Goal: Task Accomplishment & Management: Manage account settings

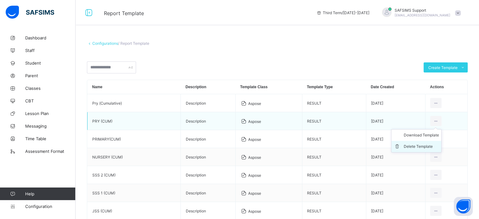
click at [428, 144] on div "Delete Template" at bounding box center [420, 146] width 35 height 6
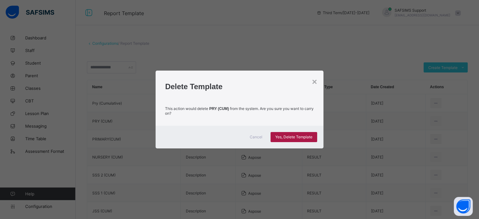
click at [290, 135] on span "Yes, Delete Template" at bounding box center [293, 136] width 37 height 5
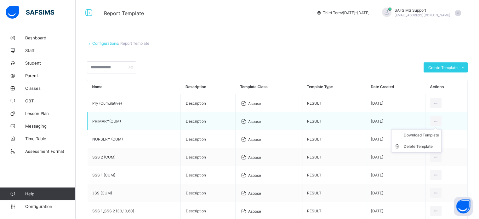
click at [439, 129] on ul "Download Template Delete Template" at bounding box center [416, 140] width 50 height 23
click at [429, 148] on div "Delete Template" at bounding box center [420, 146] width 35 height 6
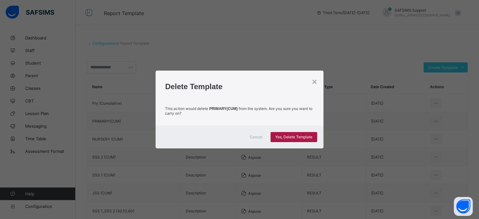
click at [293, 135] on span "Yes, Delete Template" at bounding box center [293, 136] width 37 height 5
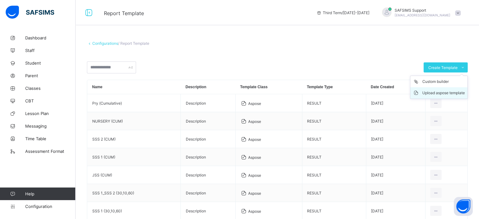
click at [447, 93] on div "Upload aspose template" at bounding box center [443, 93] width 43 height 6
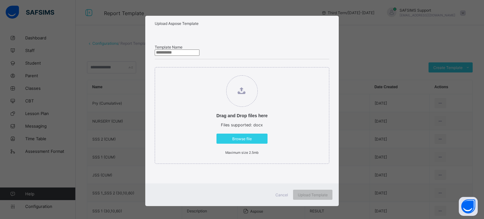
click at [199, 54] on input "text" at bounding box center [177, 52] width 45 height 6
type input "********"
click at [250, 141] on span "Browse file" at bounding box center [242, 138] width 42 height 5
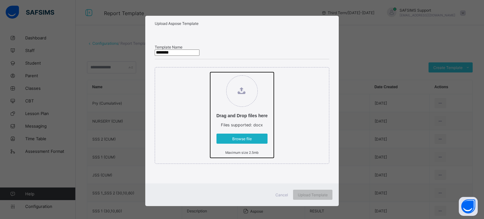
click at [210, 72] on input "Drag and Drop files here Files supported: docx Browse file Maximum size 2.5mb" at bounding box center [210, 72] width 0 height 0
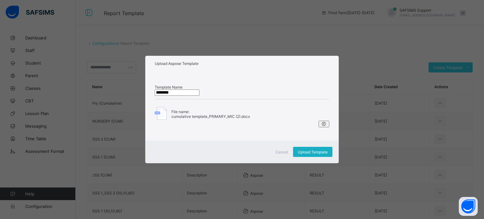
click at [310, 154] on span "Upload Template" at bounding box center [313, 152] width 30 height 5
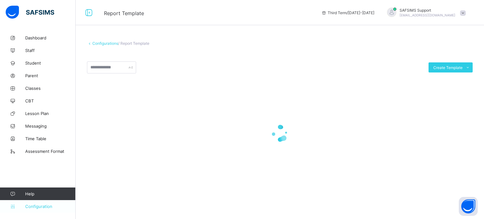
click at [32, 206] on span "Configuration" at bounding box center [50, 206] width 50 height 5
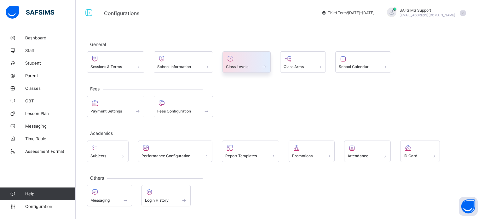
click at [246, 64] on span "Class Levels" at bounding box center [237, 66] width 22 height 5
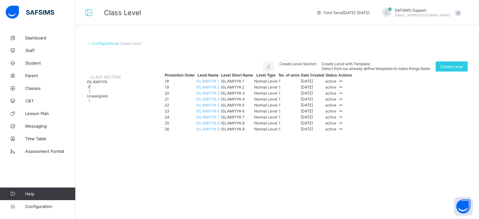
scroll to position [14, 0]
click at [121, 94] on div "Unassigned" at bounding box center [104, 98] width 34 height 9
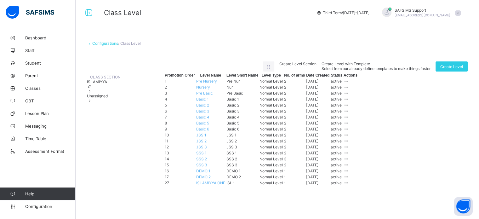
click at [225, 102] on td "Basic 1" at bounding box center [211, 98] width 30 height 5
click at [209, 101] on span "Basic 1" at bounding box center [202, 99] width 13 height 5
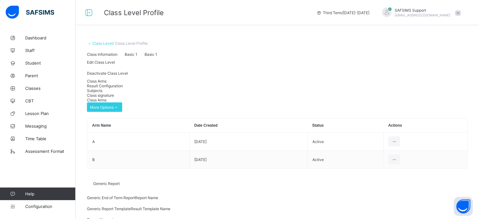
click at [123, 88] on span "Result Configuration" at bounding box center [105, 85] width 36 height 5
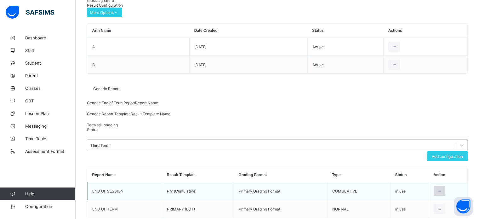
click at [442, 189] on icon at bounding box center [439, 191] width 5 height 5
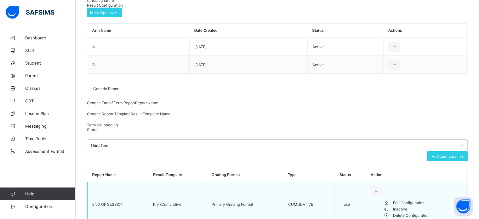
click at [428, 200] on div "Edit Configuration" at bounding box center [428, 203] width 70 height 6
type input "**********"
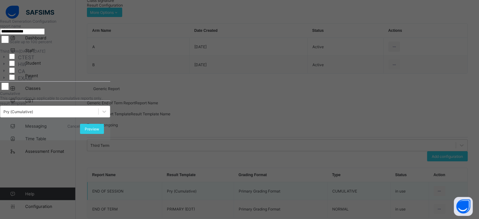
scroll to position [69, 0]
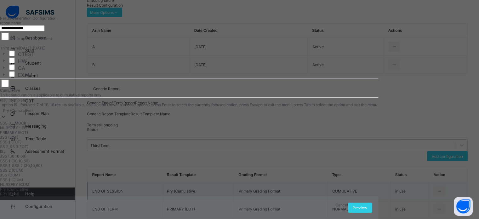
click at [145, 183] on div "option ISL focused, 7 of 16. 16 results available. Use Up and Down to choose op…" at bounding box center [189, 149] width 378 height 94
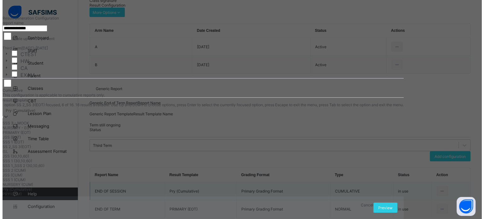
scroll to position [63, 0]
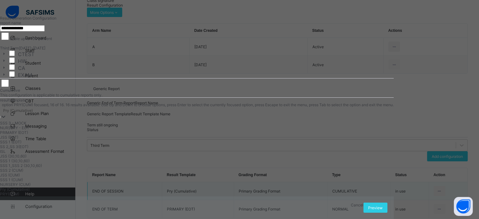
click at [113, 196] on div "PRY(CUM)" at bounding box center [197, 193] width 394 height 5
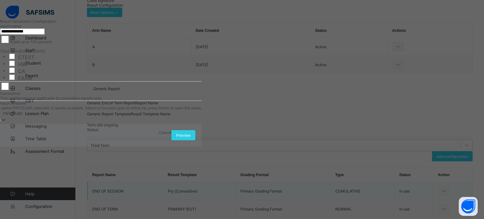
scroll to position [21, 0]
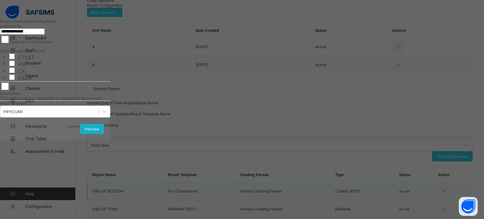
click at [104, 134] on div "Preview" at bounding box center [92, 129] width 24 height 10
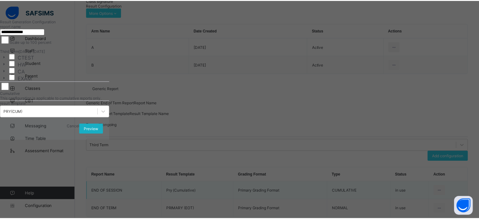
scroll to position [0, 0]
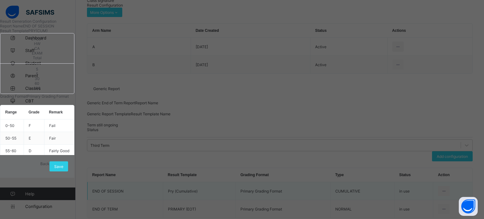
click at [63, 169] on span "Save" at bounding box center [58, 166] width 9 height 5
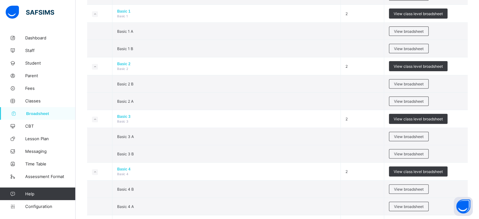
scroll to position [206, 0]
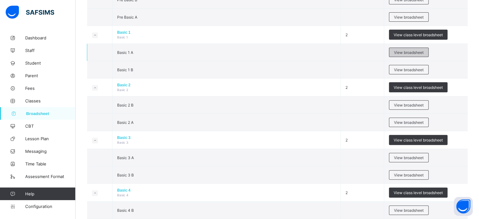
click at [410, 53] on span "View broadsheet" at bounding box center [409, 52] width 30 height 5
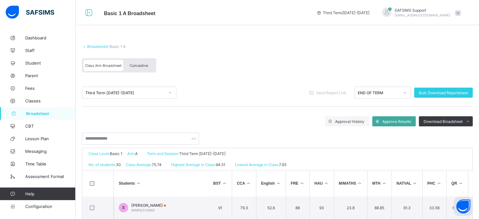
click at [151, 66] on div "Cumulative" at bounding box center [138, 65] width 31 height 11
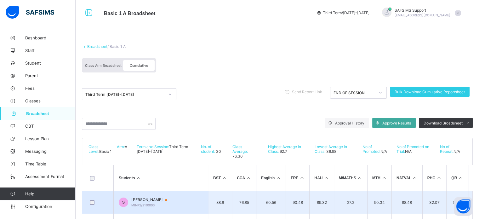
click at [173, 205] on div "[PERSON_NAME]/21/0003" at bounding box center [152, 202] width 42 height 10
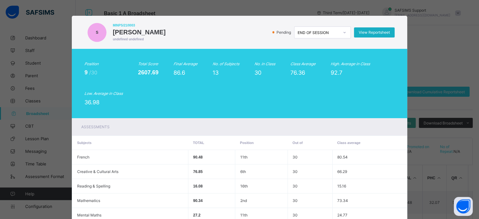
click at [384, 29] on div "View Reportsheet" at bounding box center [374, 32] width 41 height 10
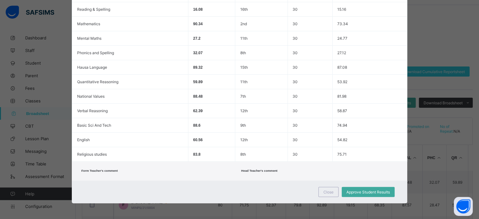
scroll to position [178, 0]
click at [332, 190] on span "Close" at bounding box center [328, 192] width 10 height 5
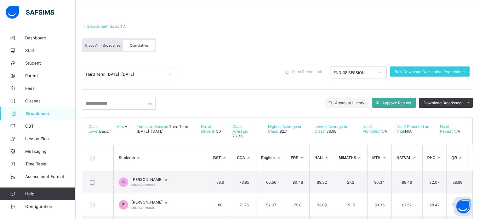
click at [35, 213] on div "Dashboard Staff Student Parent Fees Classes Broadsheet CBT Lesson Plan Messagin…" at bounding box center [38, 122] width 76 height 194
click at [36, 208] on span "Configuration" at bounding box center [50, 206] width 50 height 5
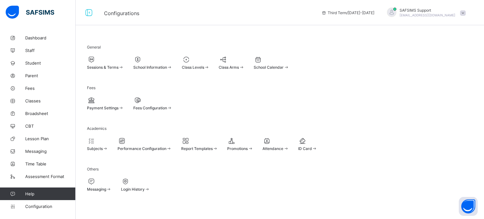
click at [204, 68] on span "Class Levels" at bounding box center [193, 67] width 22 height 5
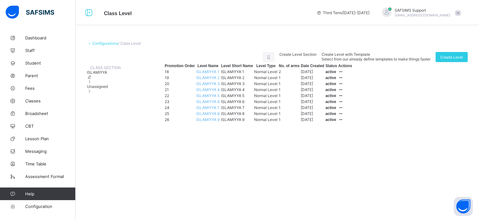
click at [120, 94] on div "Unassigned" at bounding box center [104, 88] width 34 height 9
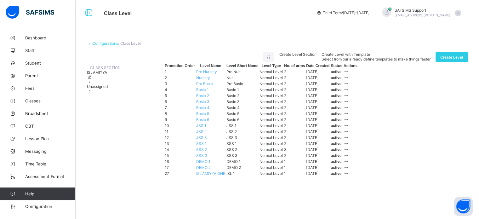
click at [209, 98] on span "Basic 2" at bounding box center [202, 95] width 13 height 5
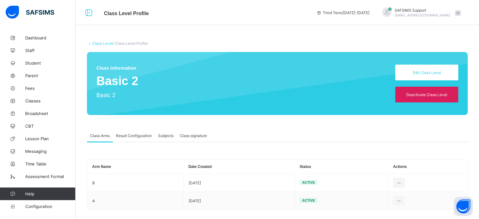
click at [138, 137] on span "Result Configuration" at bounding box center [134, 135] width 36 height 5
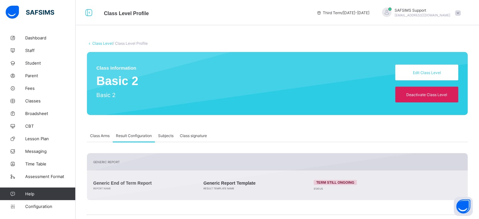
scroll to position [95, 0]
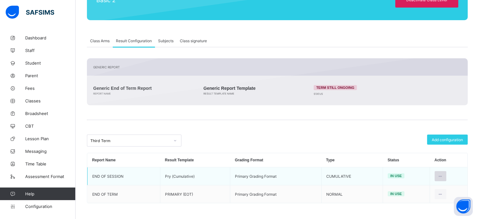
click at [443, 174] on icon at bounding box center [440, 176] width 5 height 5
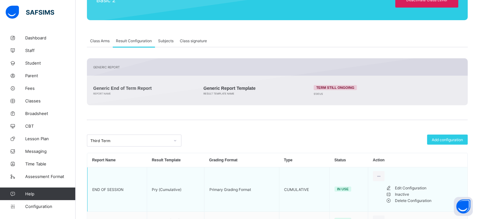
click at [423, 189] on div "Edit Configuration" at bounding box center [429, 188] width 68 height 6
type input "**********"
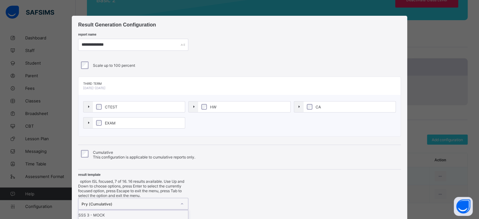
scroll to position [69, 0]
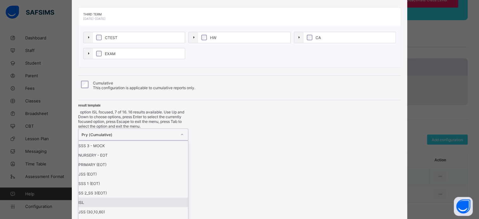
click at [171, 186] on div "option ISL focused, 7 of 16. 16 results available. Use Up and Down to choose op…" at bounding box center [133, 201] width 110 height 183
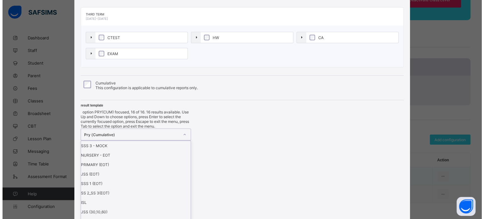
scroll to position [21, 0]
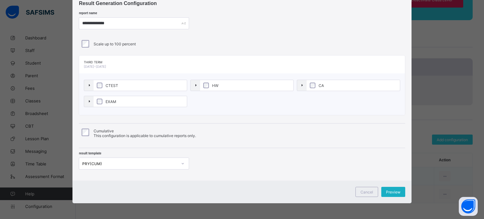
click at [389, 191] on span "Preview" at bounding box center [393, 192] width 14 height 5
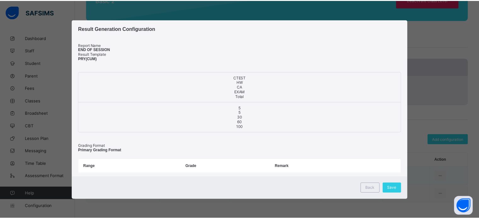
scroll to position [0, 0]
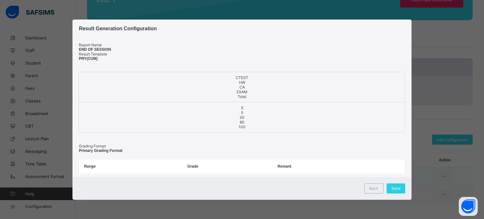
click at [389, 191] on div "Save" at bounding box center [395, 188] width 19 height 10
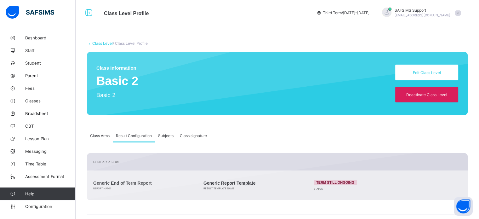
click at [98, 41] on link "Class Level" at bounding box center [102, 43] width 20 height 5
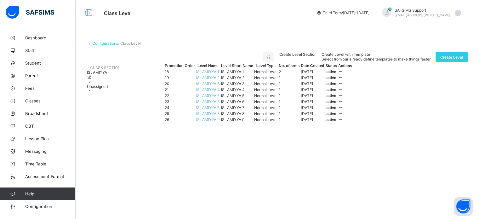
click at [121, 94] on div "Unassigned" at bounding box center [104, 88] width 34 height 9
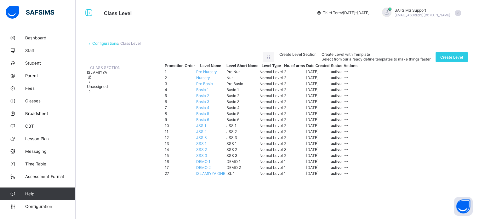
click at [209, 104] on span "Basic 3" at bounding box center [202, 101] width 13 height 5
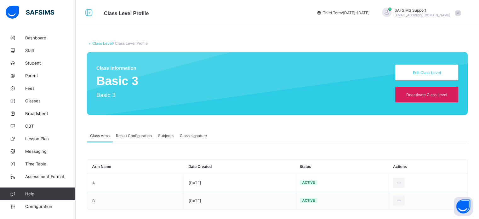
click at [130, 137] on span "Result Configuration" at bounding box center [134, 135] width 36 height 5
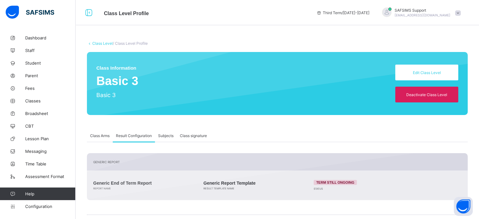
scroll to position [95, 0]
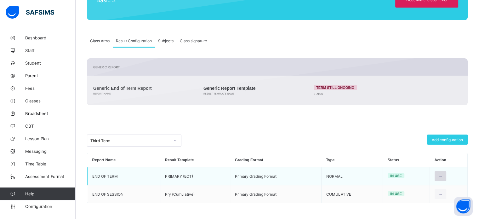
click at [441, 176] on icon at bounding box center [440, 176] width 5 height 5
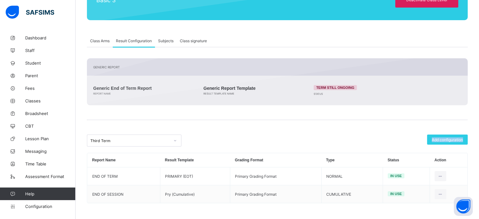
drag, startPoint x: 398, startPoint y: 141, endPoint x: 450, endPoint y: 217, distance: 92.0
click at [450, 217] on div "Class Level / Class Level Profile Class Information Basic 3 Basic 3 Edit Class …" at bounding box center [277, 78] width 403 height 282
click at [442, 198] on div at bounding box center [440, 194] width 12 height 10
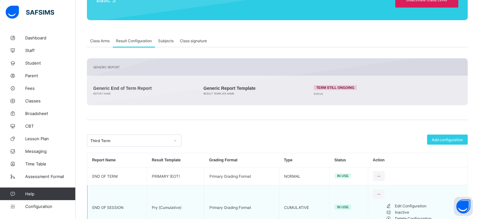
click at [427, 209] on div "Edit Configuration" at bounding box center [429, 206] width 68 height 6
type input "**********"
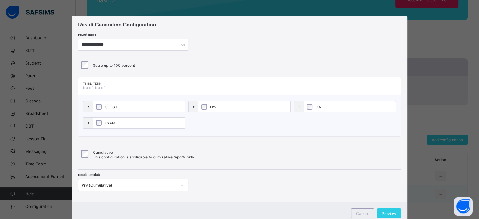
scroll to position [69, 0]
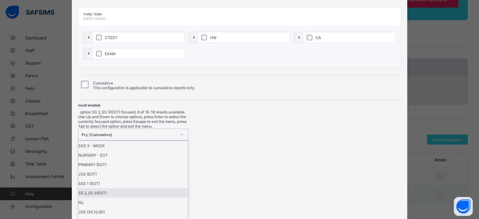
click at [162, 181] on div "option SS 2_SS 3(EOT) focused, 6 of 16. 16 results available. Use Up and Down t…" at bounding box center [133, 201] width 110 height 183
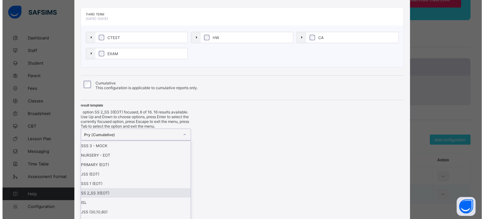
scroll to position [63, 0]
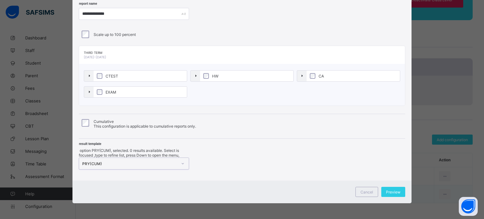
scroll to position [21, 0]
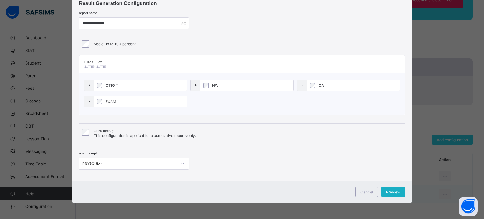
click at [395, 187] on div "Preview" at bounding box center [393, 192] width 24 height 10
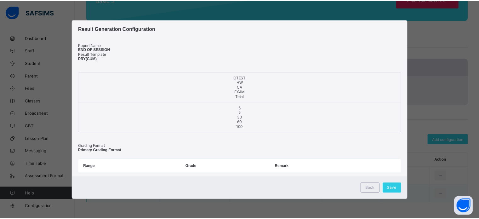
scroll to position [0, 0]
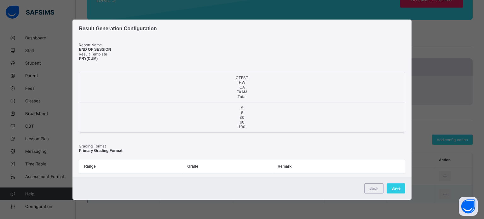
click at [395, 186] on span "Save" at bounding box center [395, 188] width 9 height 5
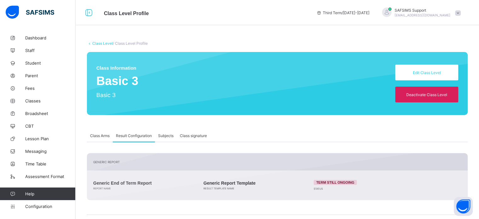
click at [108, 41] on link "Class Level" at bounding box center [102, 43] width 20 height 5
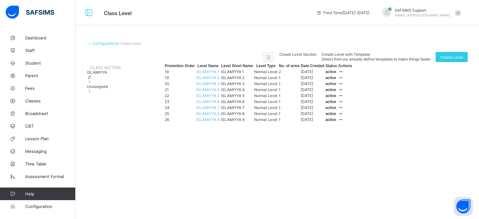
scroll to position [14, 0]
click at [106, 89] on span "Unassigned" at bounding box center [97, 86] width 21 height 5
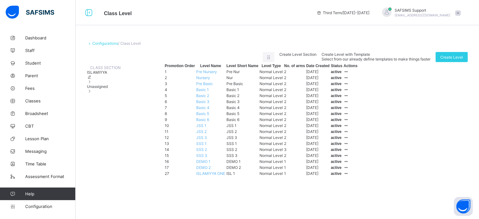
click at [209, 110] on span "Basic 4" at bounding box center [202, 107] width 13 height 5
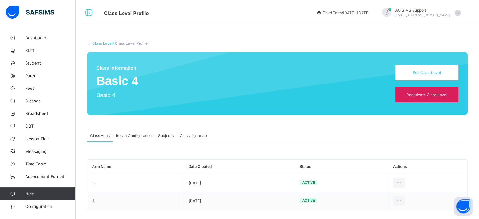
click at [124, 137] on span "Result Configuration" at bounding box center [134, 135] width 36 height 5
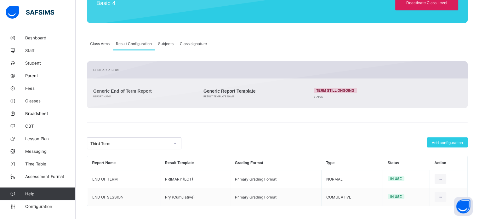
scroll to position [95, 0]
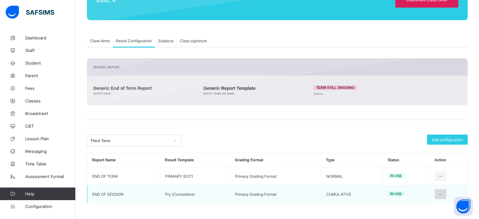
click at [443, 194] on icon at bounding box center [440, 194] width 5 height 5
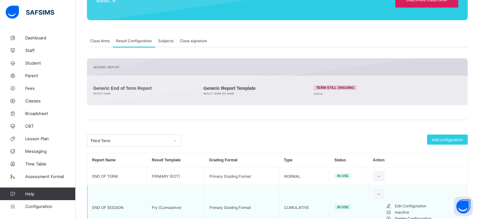
click at [413, 207] on div "Edit Configuration" at bounding box center [429, 206] width 68 height 6
type input "**********"
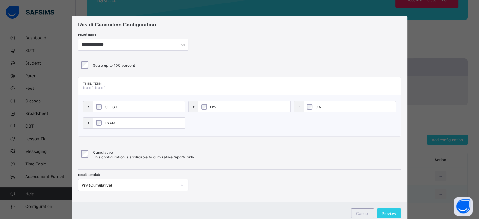
scroll to position [69, 0]
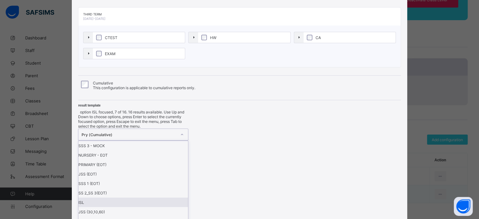
click at [130, 184] on div "option ISL focused, 7 of 16. 16 results available. Use Up and Down to choose op…" at bounding box center [133, 201] width 110 height 183
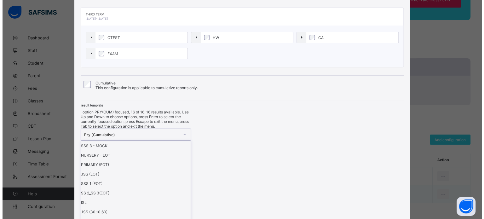
scroll to position [21, 0]
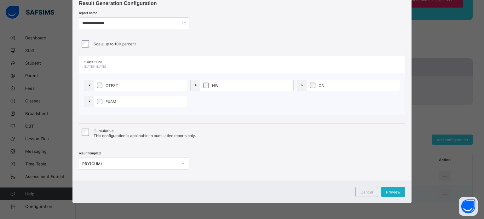
click at [387, 190] on span "Preview" at bounding box center [393, 192] width 14 height 5
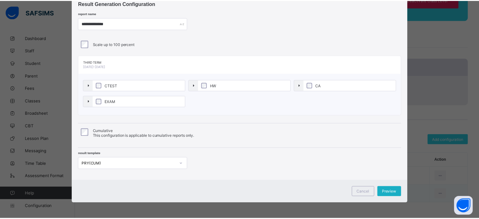
scroll to position [0, 0]
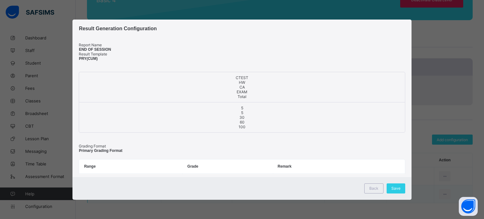
click at [387, 190] on div "Save" at bounding box center [395, 188] width 19 height 10
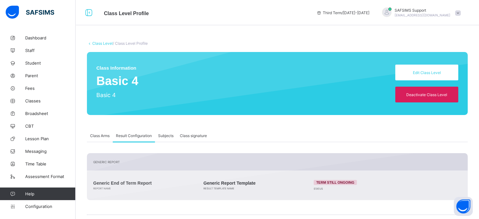
click at [91, 41] on icon at bounding box center [89, 43] width 5 height 5
click at [99, 42] on link "Class Level" at bounding box center [102, 43] width 20 height 5
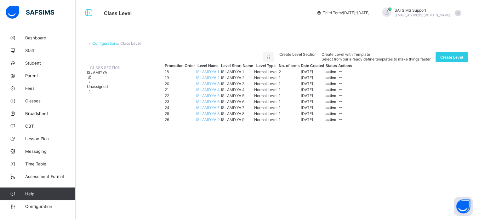
click at [108, 89] on span "Unassigned" at bounding box center [97, 86] width 21 height 5
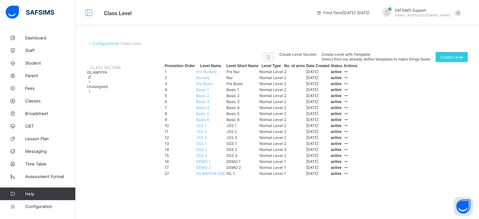
click at [209, 116] on span "Basic 5" at bounding box center [202, 113] width 13 height 5
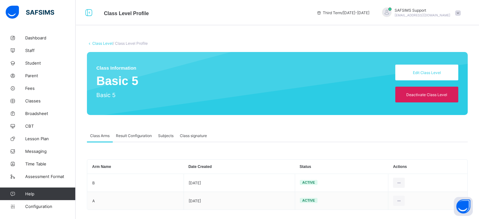
click at [131, 134] on span "Result Configuration" at bounding box center [134, 135] width 36 height 5
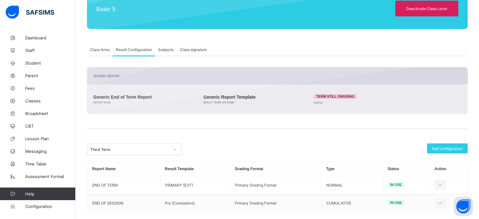
scroll to position [95, 0]
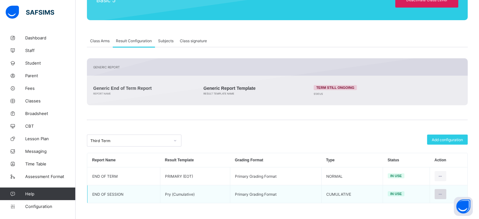
click at [441, 190] on div at bounding box center [440, 194] width 12 height 10
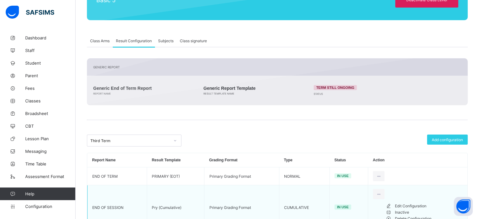
click at [428, 205] on ul "Edit Configuration Inactive Delete Configuration" at bounding box center [418, 212] width 90 height 19
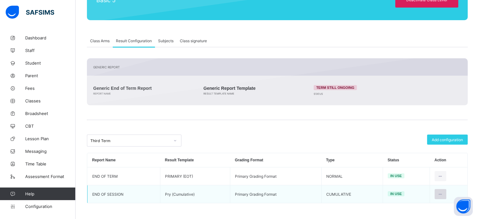
click at [441, 197] on div at bounding box center [440, 194] width 12 height 10
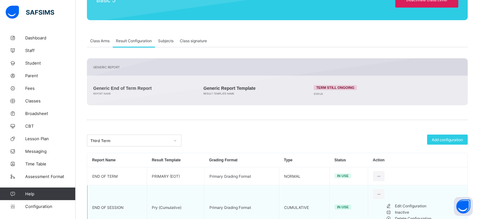
click at [429, 207] on div "Edit Configuration" at bounding box center [429, 206] width 68 height 6
type input "**********"
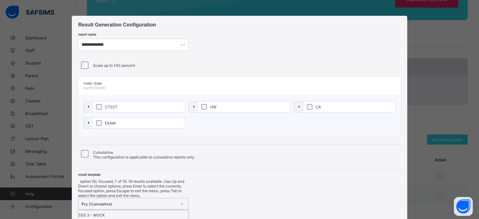
scroll to position [69, 0]
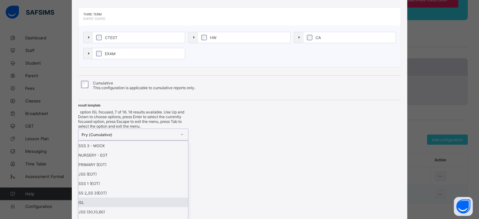
click at [169, 184] on div "option ISL focused, 7 of 16. 16 results available. Use Up and Down to choose op…" at bounding box center [133, 201] width 110 height 183
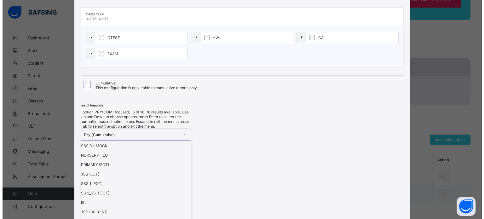
scroll to position [21, 0]
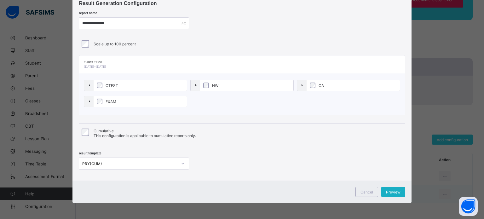
click at [397, 190] on span "Preview" at bounding box center [393, 192] width 14 height 5
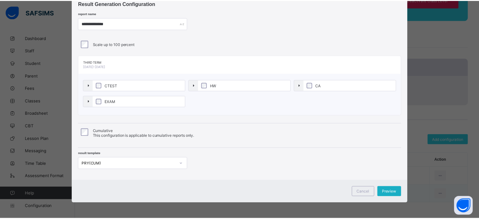
scroll to position [0, 0]
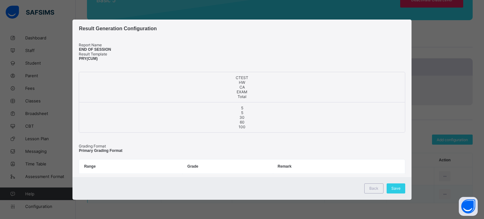
click at [397, 190] on span "Save" at bounding box center [395, 188] width 9 height 5
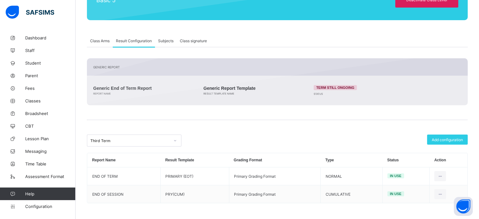
click at [479, 32] on div "Class Level / Class Level Profile Class Information Basic 5 Basic 5 Edit Class …" at bounding box center [277, 78] width 403 height 282
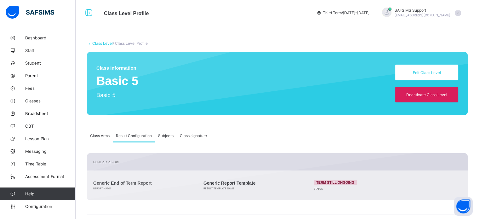
click at [98, 45] on link "Class Level" at bounding box center [102, 43] width 20 height 5
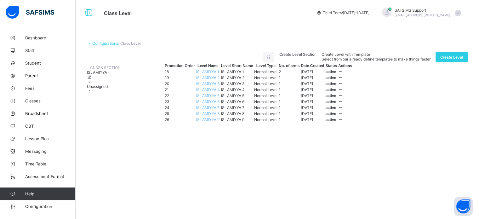
scroll to position [14, 0]
click at [115, 94] on div "Unassigned" at bounding box center [104, 88] width 34 height 9
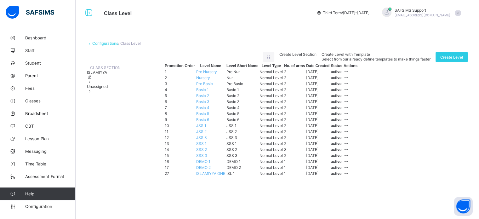
click at [209, 122] on span "Basic 6" at bounding box center [202, 119] width 13 height 5
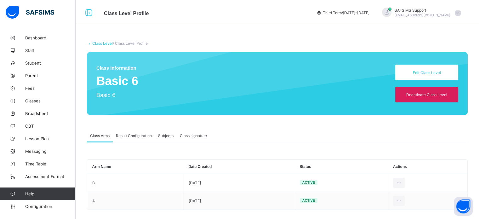
scroll to position [7, 0]
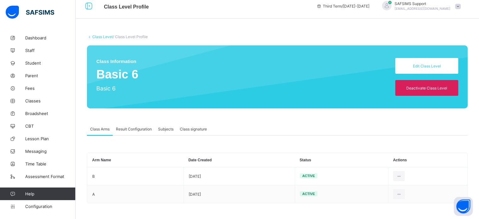
click at [131, 129] on span "Result Configuration" at bounding box center [134, 129] width 36 height 5
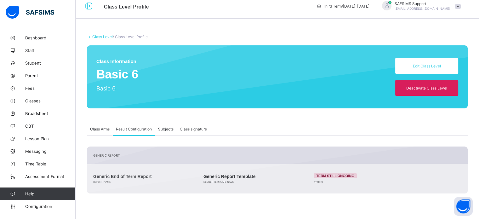
scroll to position [95, 0]
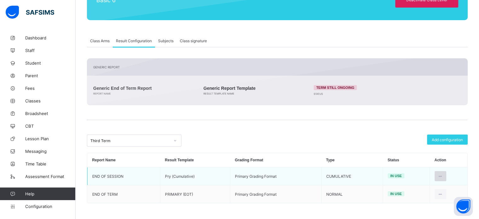
click at [443, 177] on icon at bounding box center [440, 176] width 5 height 5
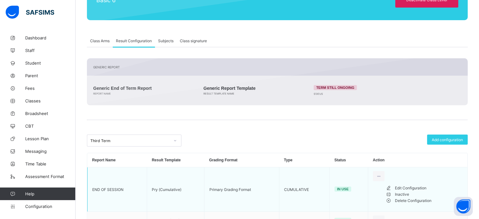
click at [425, 191] on div "Edit Configuration" at bounding box center [429, 188] width 68 height 6
type input "**********"
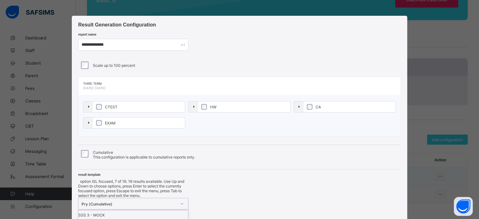
scroll to position [69, 0]
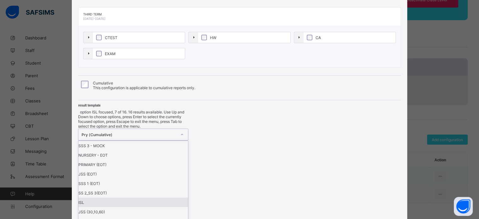
click at [161, 185] on div "option ISL focused, 7 of 16. 16 results available. Use Up and Down to choose op…" at bounding box center [133, 201] width 110 height 183
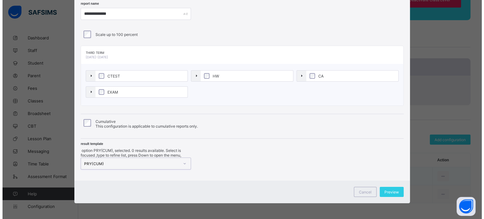
scroll to position [21, 0]
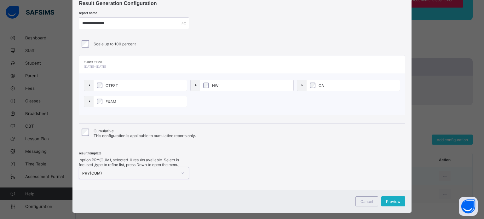
click at [400, 196] on div "Preview" at bounding box center [393, 201] width 24 height 10
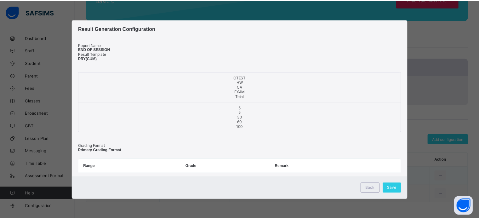
scroll to position [0, 0]
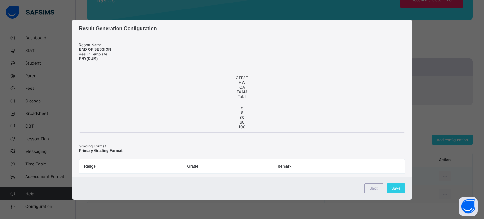
click at [400, 192] on div "Save" at bounding box center [395, 188] width 19 height 10
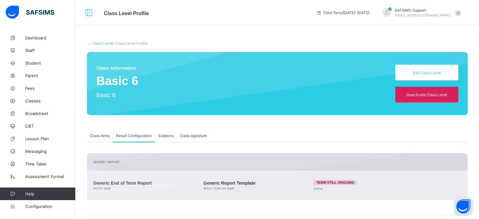
click at [99, 45] on link "Class Level" at bounding box center [102, 43] width 20 height 5
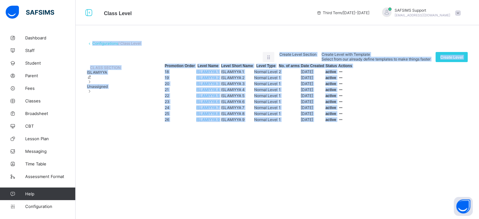
click at [271, 43] on div "Configurations / Class Level" at bounding box center [277, 43] width 381 height 5
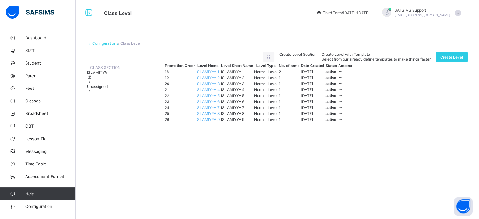
click at [102, 89] on span "Unassigned" at bounding box center [97, 86] width 21 height 5
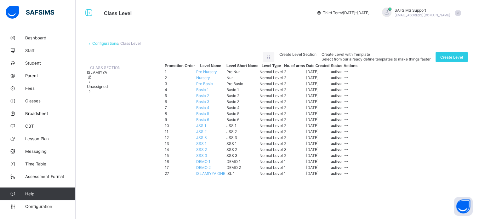
click at [209, 92] on span "Basic 1" at bounding box center [202, 89] width 13 height 5
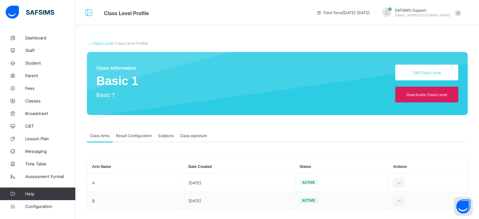
click at [142, 136] on span "Result Configuration" at bounding box center [134, 135] width 36 height 5
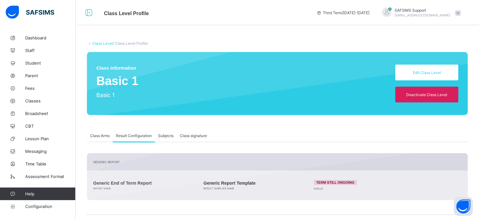
click at [106, 45] on link "Class Level" at bounding box center [102, 43] width 20 height 5
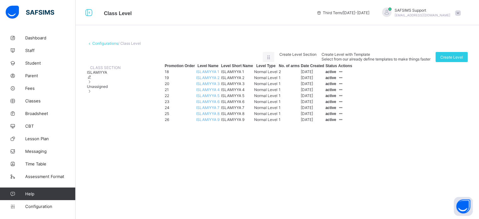
click at [121, 94] on div "Unassigned" at bounding box center [104, 88] width 34 height 9
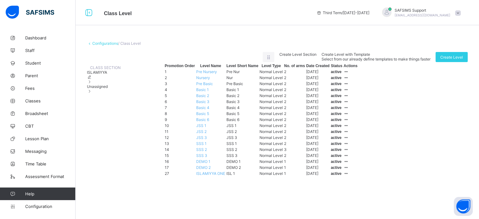
click at [209, 98] on span "Basic 2" at bounding box center [202, 95] width 13 height 5
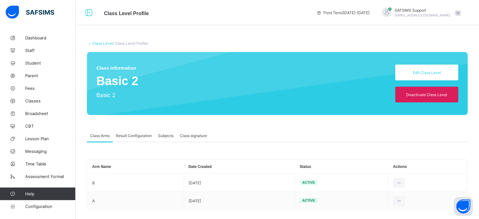
click at [122, 138] on span "Result Configuration" at bounding box center [134, 135] width 36 height 5
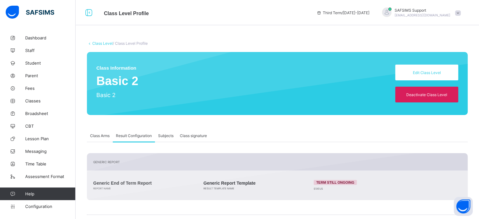
click at [100, 46] on div "Class Level / Class Level Profile Class Information Basic 2 Basic 2 Edit Class …" at bounding box center [277, 172] width 403 height 282
click at [100, 42] on link "Class Level" at bounding box center [102, 43] width 20 height 5
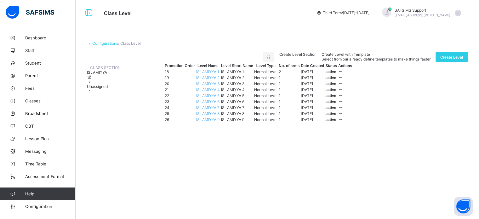
click at [102, 89] on span "Unassigned" at bounding box center [97, 86] width 21 height 5
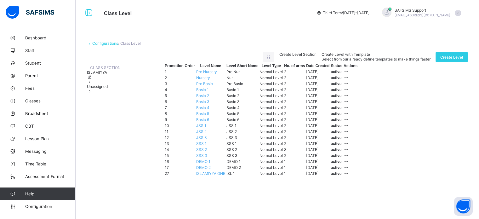
click at [209, 104] on span "Basic 3" at bounding box center [202, 101] width 13 height 5
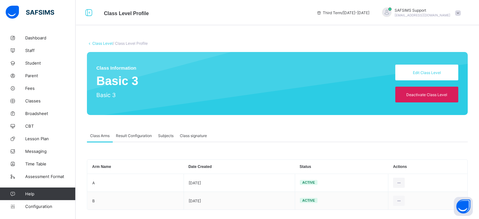
click at [140, 132] on div "Result Configuration" at bounding box center [134, 135] width 42 height 13
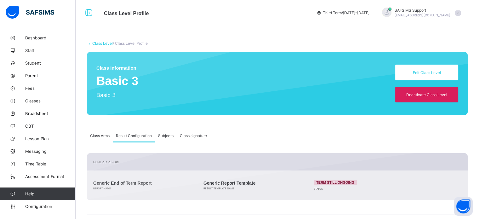
click at [99, 44] on link "Class Level" at bounding box center [102, 43] width 20 height 5
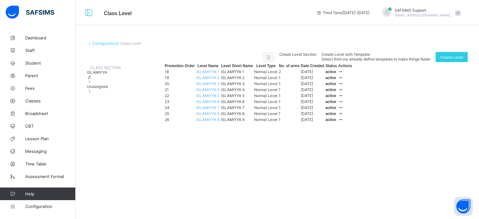
click at [108, 89] on span "Unassigned" at bounding box center [97, 86] width 21 height 5
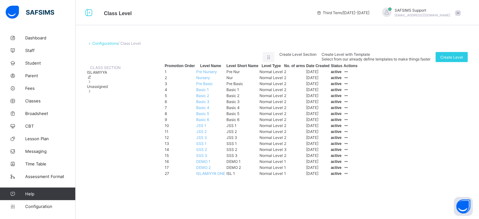
click at [225, 110] on td "Basic 4" at bounding box center [211, 107] width 30 height 5
click at [209, 110] on span "Basic 4" at bounding box center [202, 107] width 13 height 5
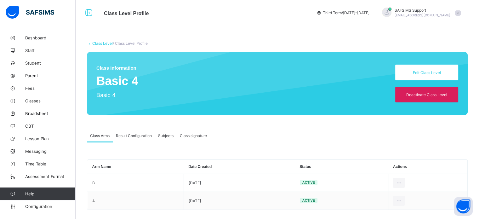
click at [127, 137] on span "Result Configuration" at bounding box center [134, 135] width 36 height 5
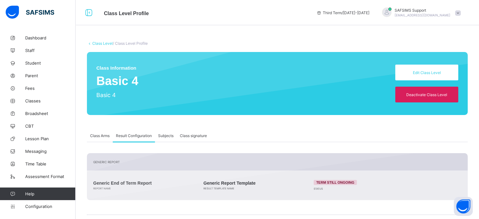
click at [100, 43] on link "Class Level" at bounding box center [102, 43] width 20 height 5
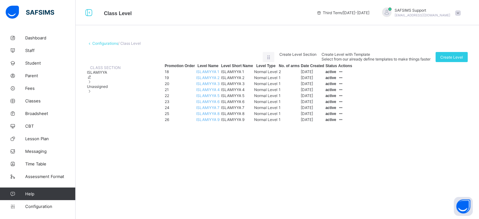
scroll to position [14, 0]
click at [100, 89] on span "Unassigned" at bounding box center [97, 86] width 21 height 5
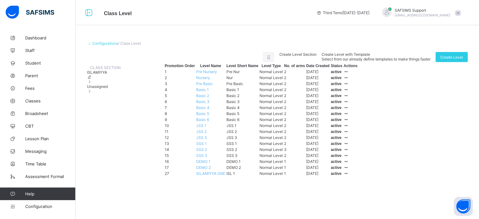
click at [209, 116] on span "Basic 5" at bounding box center [202, 113] width 13 height 5
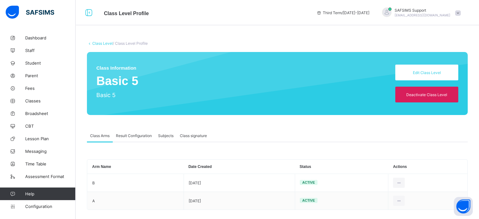
click at [135, 135] on span "Result Configuration" at bounding box center [134, 135] width 36 height 5
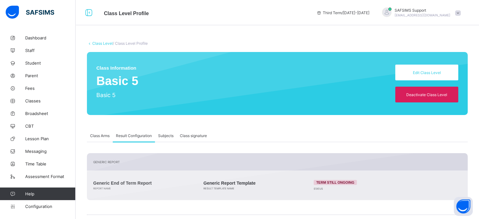
click at [105, 47] on div "Class Level / Class Level Profile Class Information Basic 5 Basic 5 Edit Class …" at bounding box center [277, 172] width 403 height 282
click at [102, 41] on link "Class Level" at bounding box center [102, 43] width 20 height 5
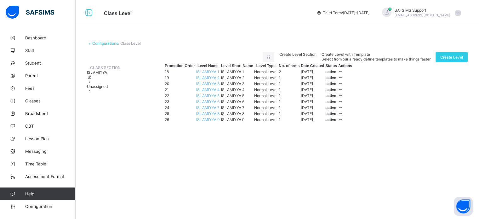
scroll to position [14, 0]
click at [113, 93] on div "Unassigned" at bounding box center [104, 88] width 34 height 9
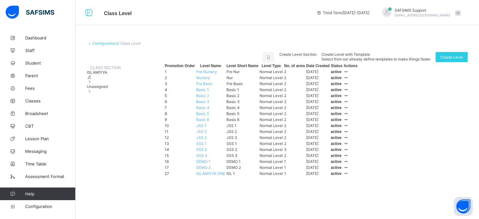
click at [209, 122] on span "Basic 6" at bounding box center [202, 119] width 13 height 5
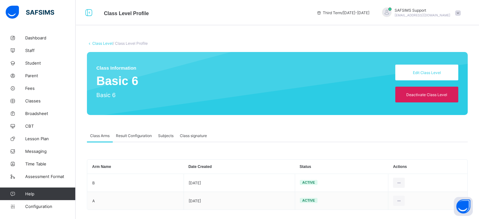
click at [135, 136] on span "Result Configuration" at bounding box center [134, 135] width 36 height 5
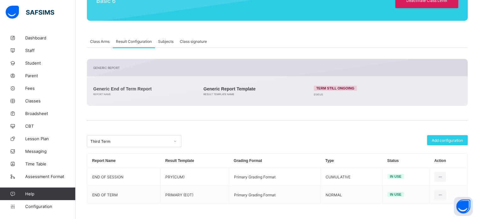
scroll to position [95, 0]
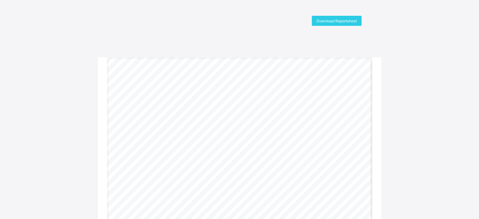
click at [335, 22] on span "Download Reportsheet" at bounding box center [336, 21] width 40 height 5
